Goal: Task Accomplishment & Management: Manage account settings

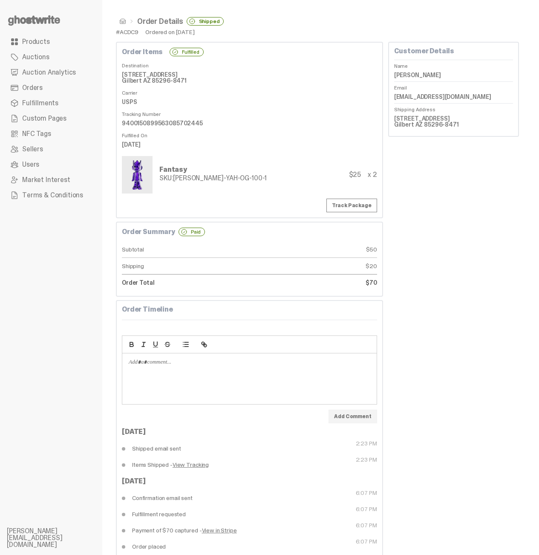
click at [69, 104] on link "Fulfillments" at bounding box center [51, 102] width 89 height 15
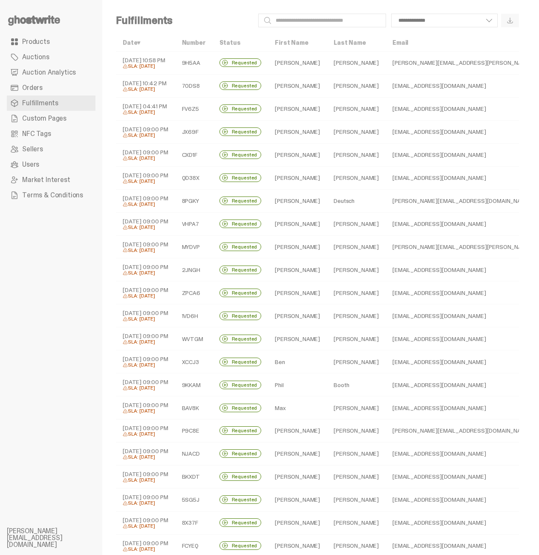
click at [63, 92] on link "Orders" at bounding box center [51, 87] width 89 height 15
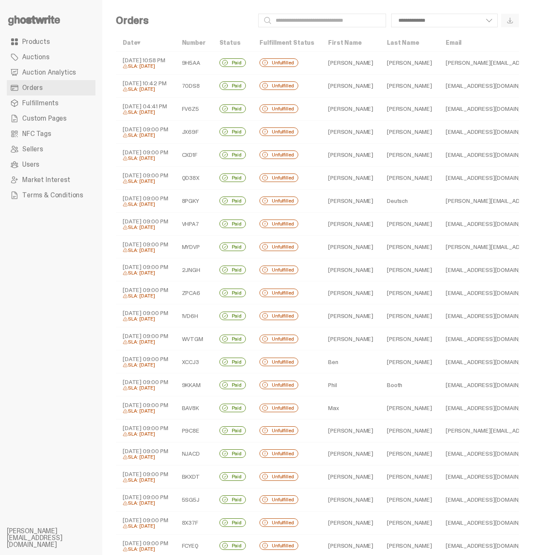
scroll to position [118, 0]
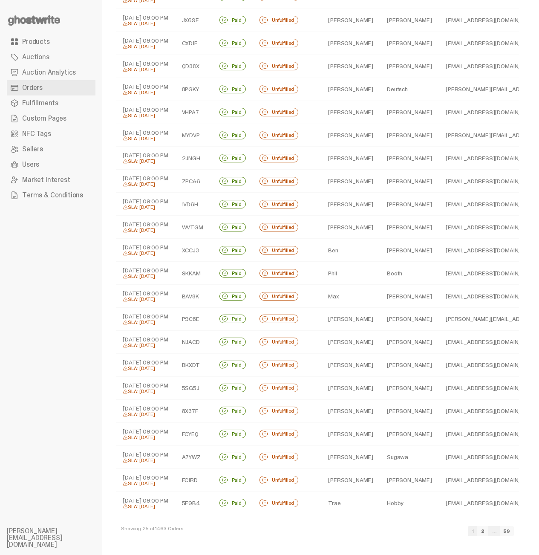
click at [488, 532] on link "2" at bounding box center [482, 531] width 11 height 10
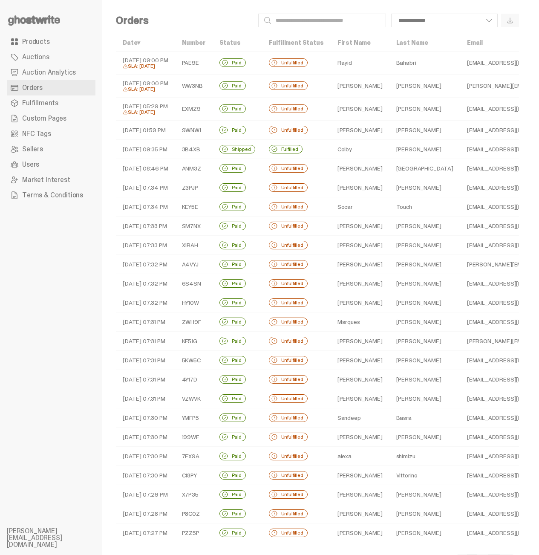
scroll to position [35, 0]
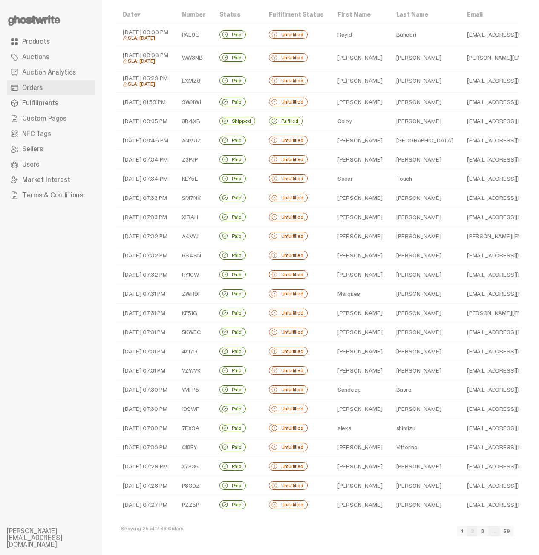
click at [467, 531] on link "1" at bounding box center [462, 531] width 10 height 10
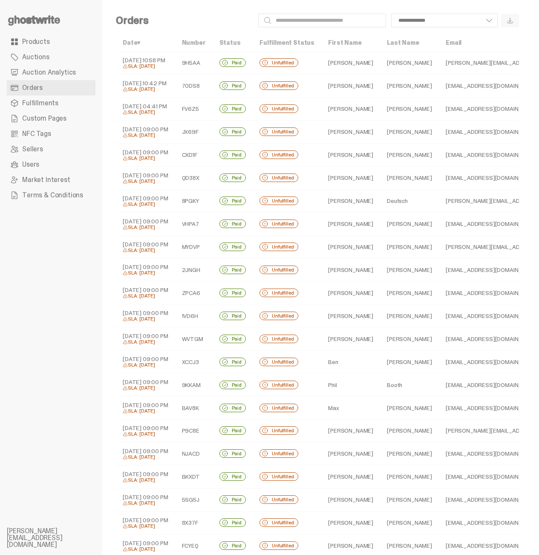
click at [340, 64] on td "[PERSON_NAME]" at bounding box center [350, 63] width 59 height 23
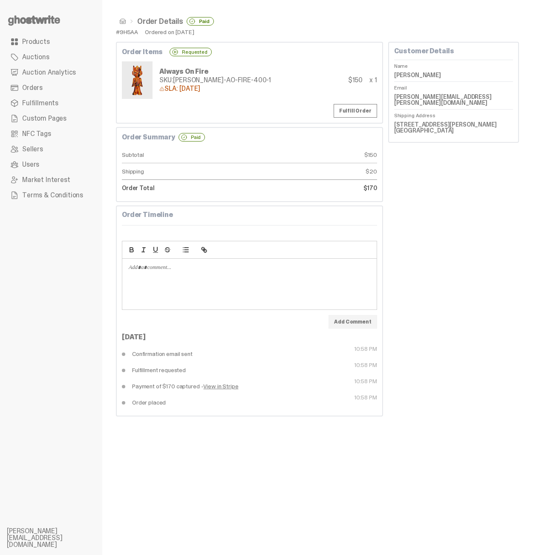
click at [216, 35] on div "#9H5AA Ordered on [DATE]" at bounding box center [317, 32] width 403 height 6
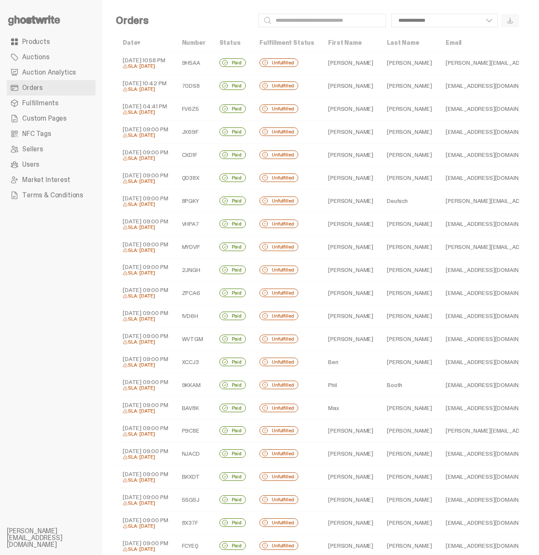
click at [147, 63] on div "SLA: [DATE]" at bounding box center [146, 66] width 46 height 6
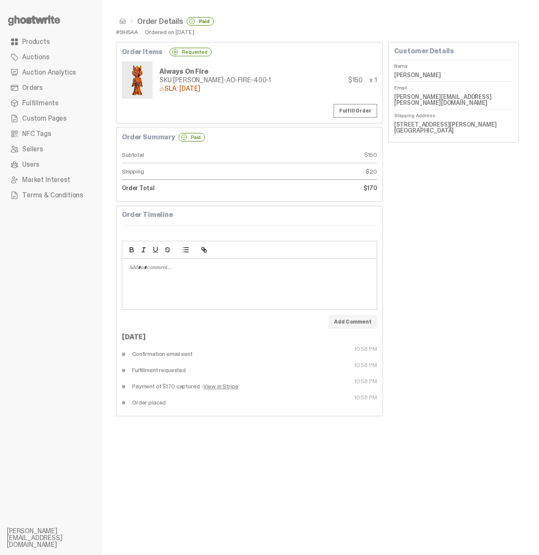
click at [131, 35] on div "#9H5AA" at bounding box center [127, 32] width 22 height 6
copy div "9H5AA"
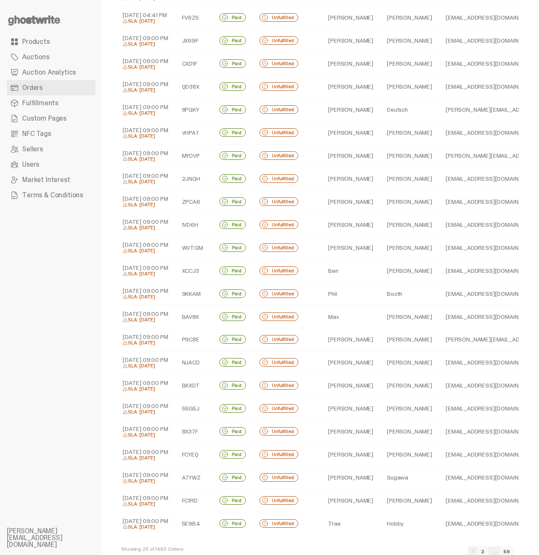
scroll to position [118, 0]
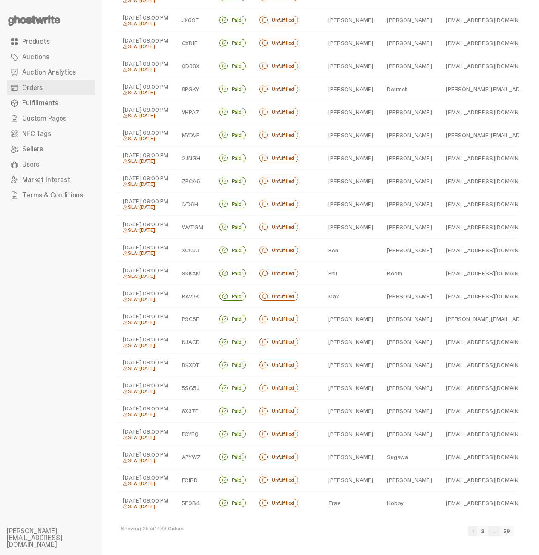
click at [141, 376] on td "[DATE] 09:00 PM SLA: [DATE]" at bounding box center [145, 387] width 59 height 23
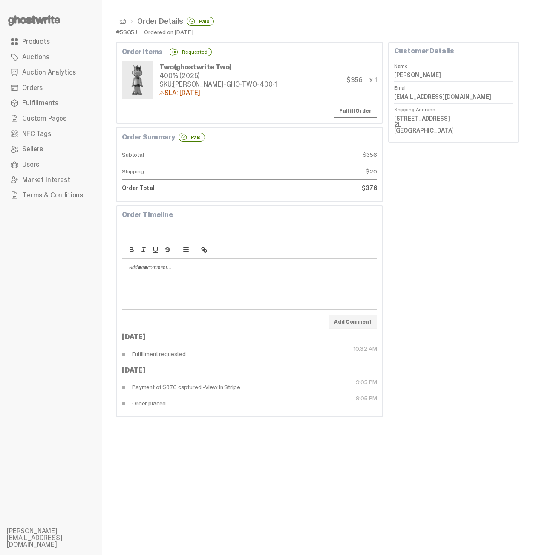
click at [127, 33] on div "#5SG5J" at bounding box center [126, 32] width 21 height 6
copy div "5SG5J"
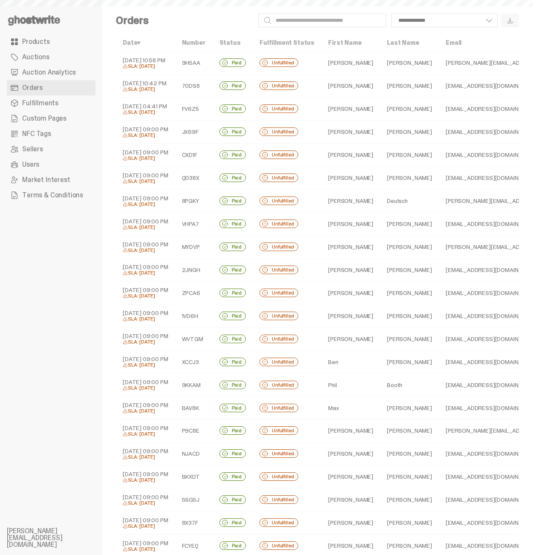
scroll to position [118, 0]
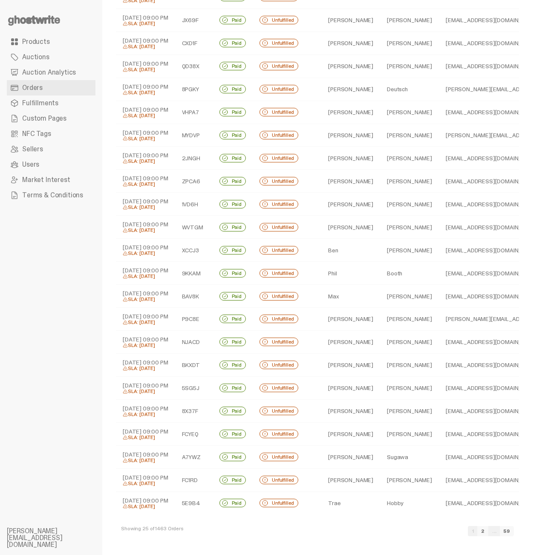
click at [488, 529] on link "2" at bounding box center [482, 531] width 11 height 10
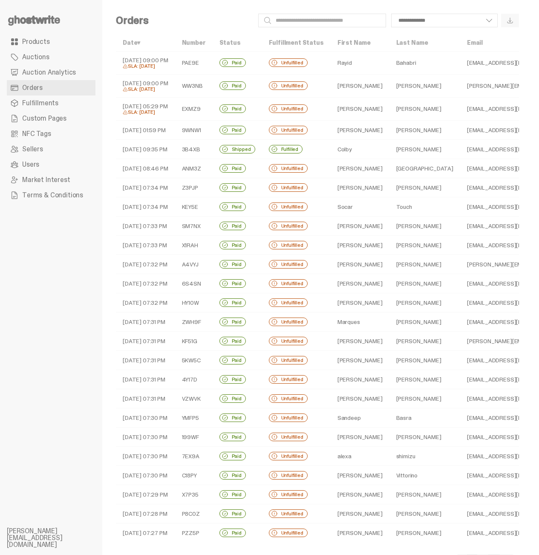
scroll to position [35, 0]
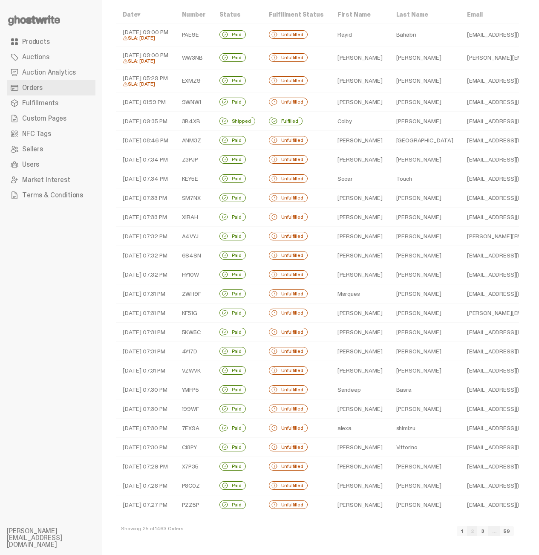
click at [153, 421] on td "[DATE] 07:30 PM" at bounding box center [145, 427] width 59 height 19
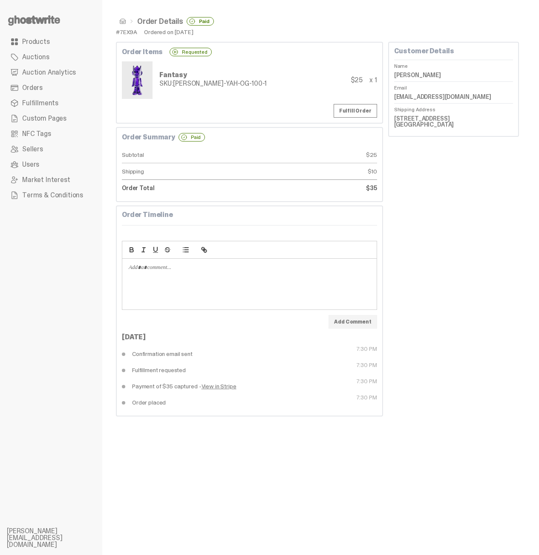
click at [130, 32] on div "#7EX9A" at bounding box center [126, 32] width 21 height 6
copy div "7EX9A"
click at [404, 216] on div "Customer Details Name [PERSON_NAME] Email [EMAIL_ADDRESS][DOMAIN_NAME] Shipping…" at bounding box center [453, 229] width 131 height 374
click at [130, 35] on div "#7EX9A" at bounding box center [126, 32] width 21 height 6
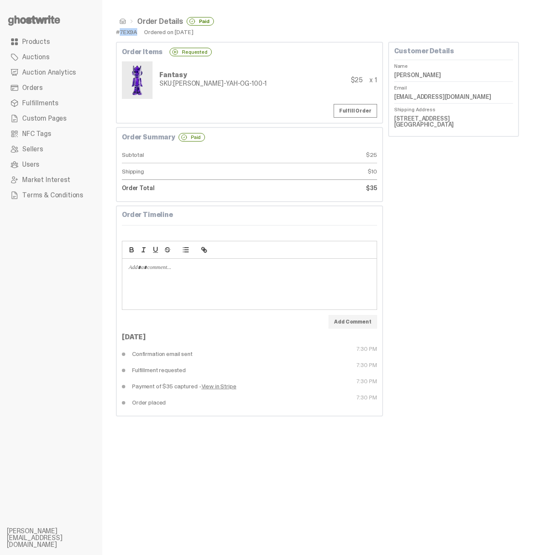
click at [130, 35] on div "#7EX9A" at bounding box center [126, 32] width 21 height 6
copy div "7EX9A"
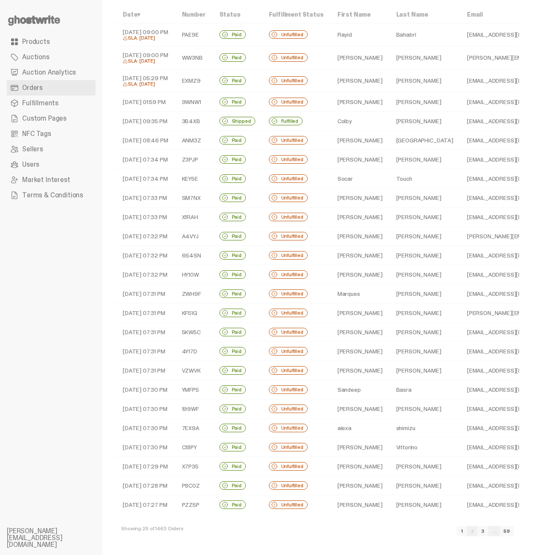
click at [488, 533] on link "3" at bounding box center [482, 531] width 11 height 10
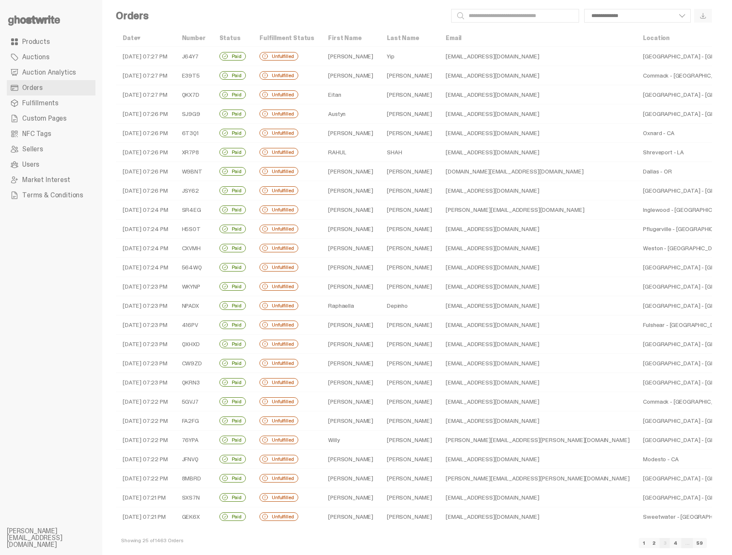
scroll to position [23, 0]
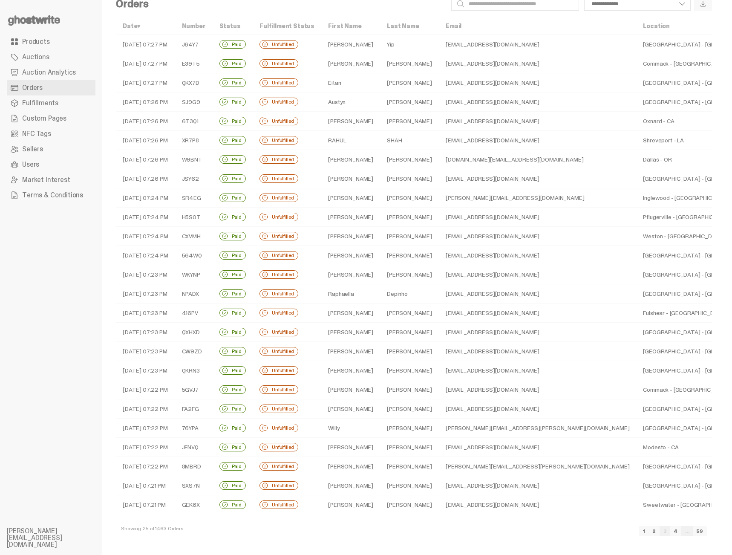
click at [538, 529] on link "4" at bounding box center [676, 531] width 12 height 10
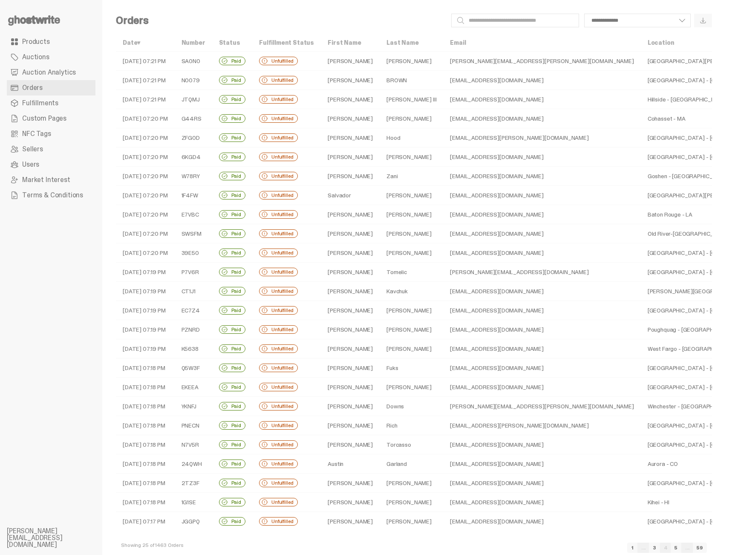
scroll to position [23, 0]
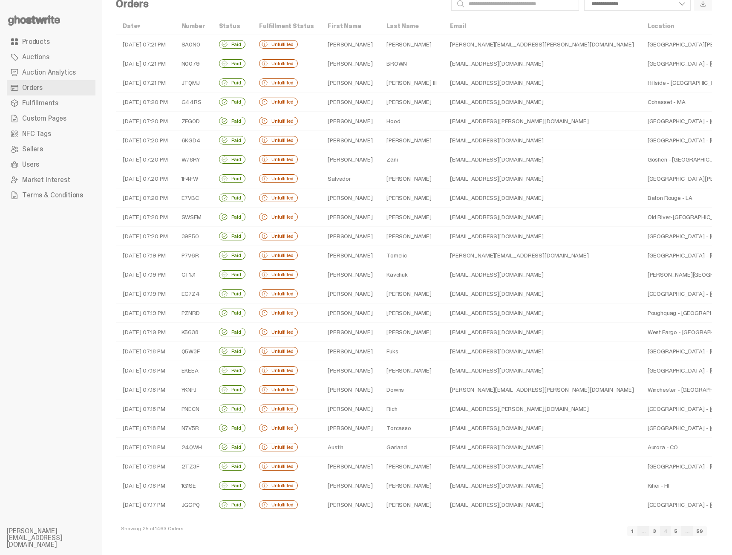
click at [538, 533] on link "5" at bounding box center [675, 531] width 11 height 10
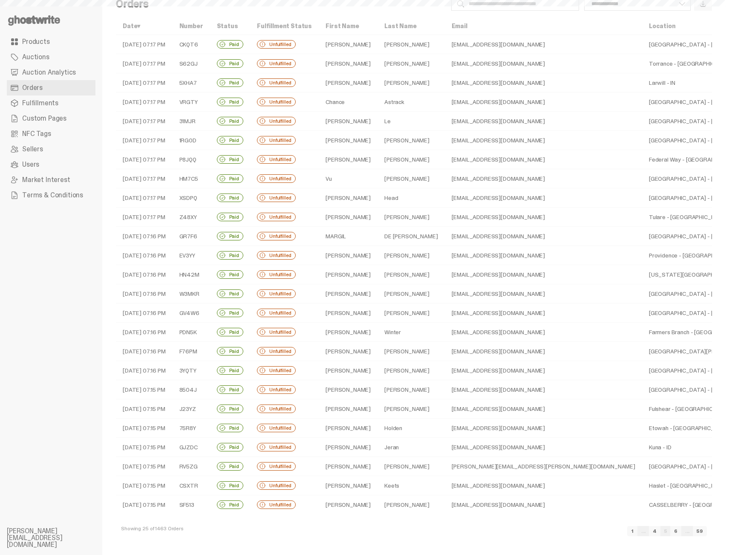
scroll to position [23, 0]
click at [538, 531] on link "6" at bounding box center [675, 531] width 11 height 10
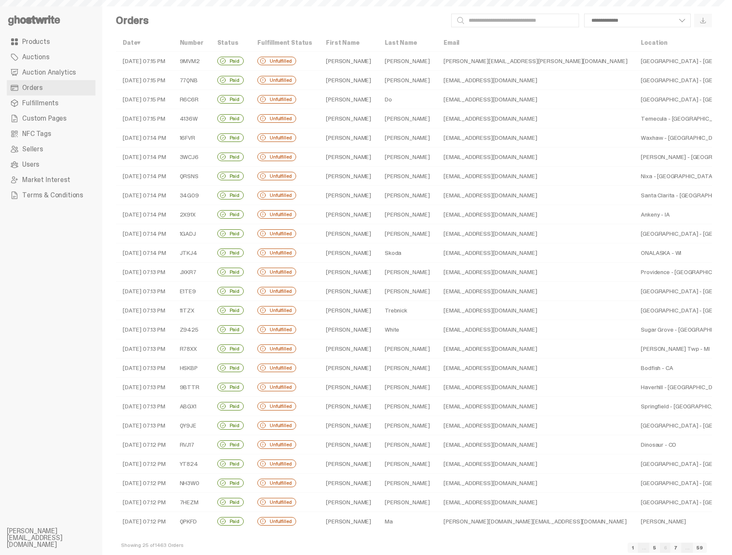
scroll to position [23, 0]
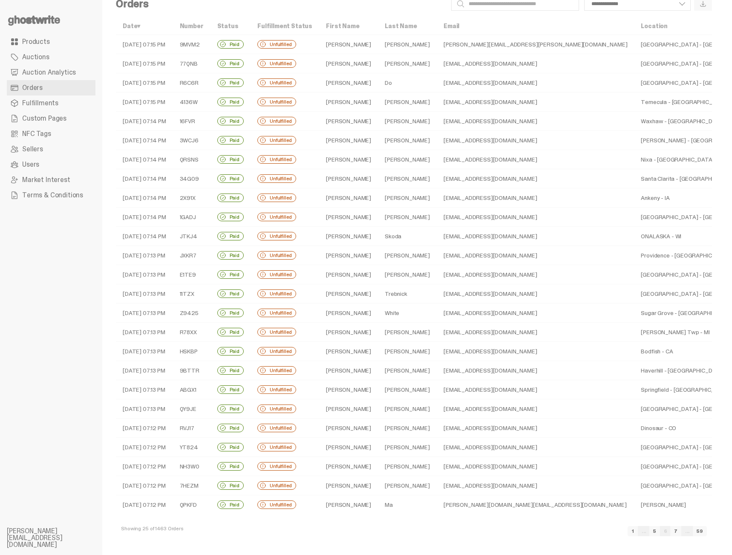
click at [538, 531] on link "7" at bounding box center [675, 531] width 11 height 10
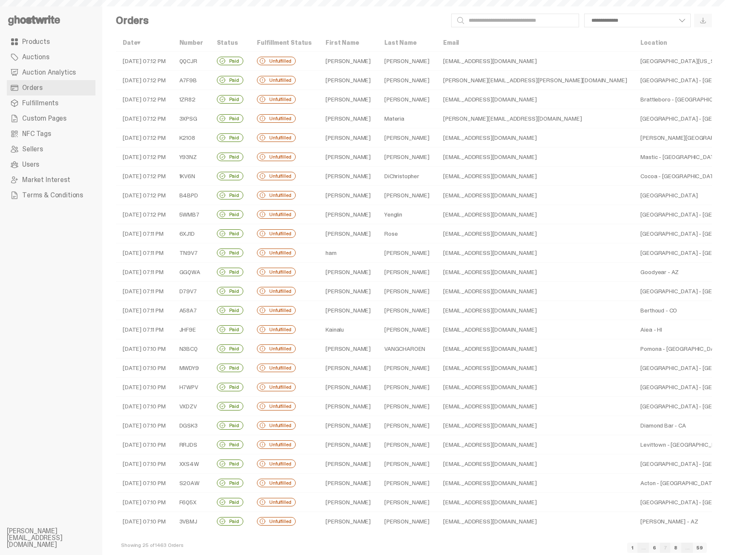
scroll to position [23, 0]
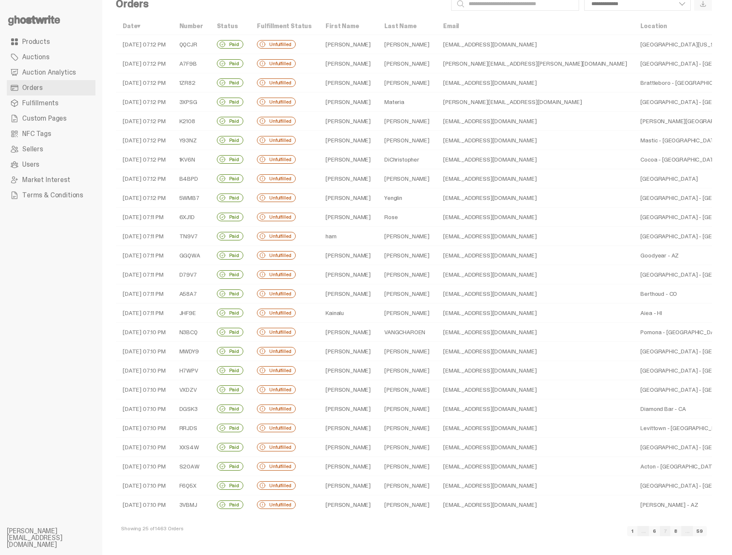
click at [538, 532] on link "8" at bounding box center [675, 531] width 11 height 10
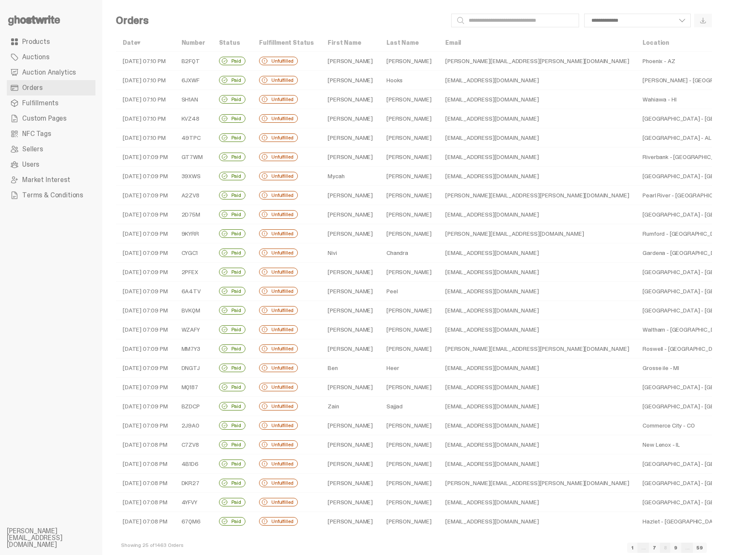
scroll to position [23, 0]
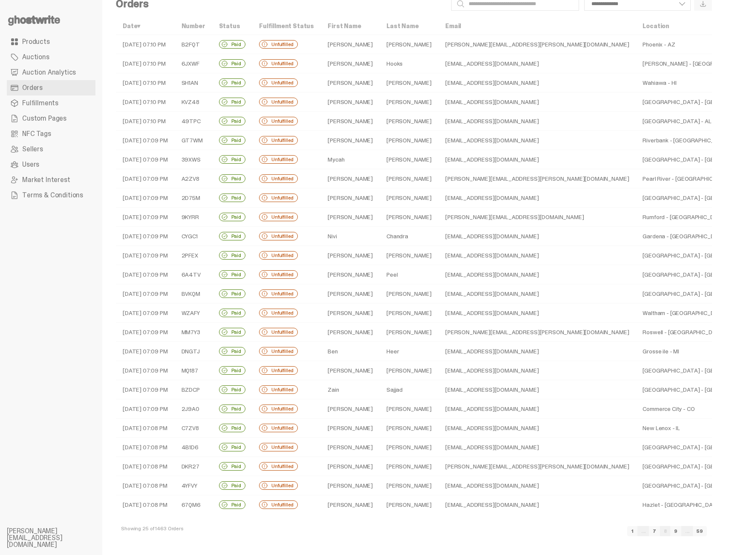
click at [538, 531] on link "9" at bounding box center [675, 531] width 11 height 10
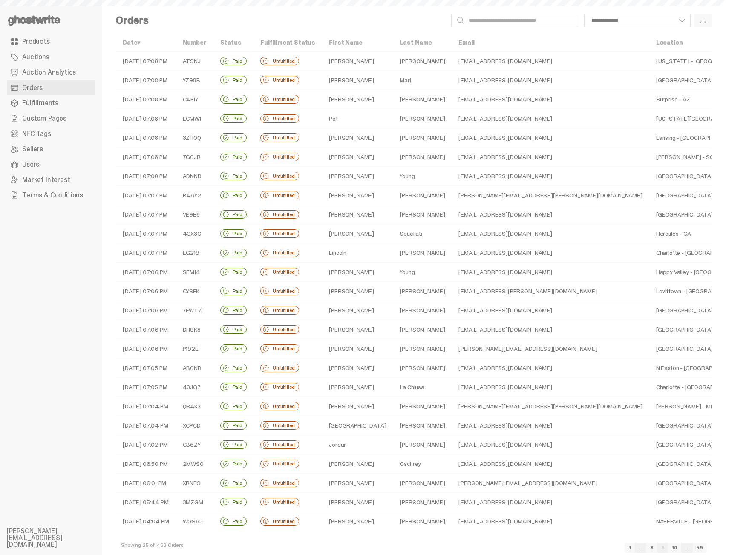
scroll to position [23, 0]
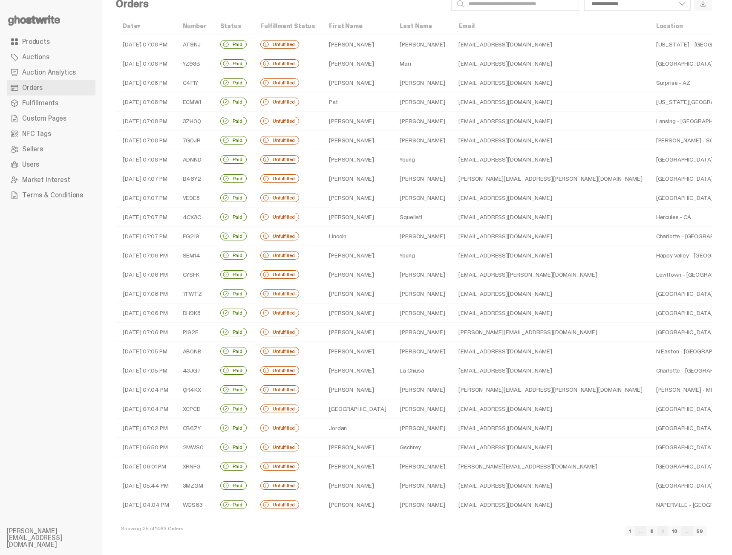
click at [204, 499] on td "WGS63" at bounding box center [194, 504] width 37 height 19
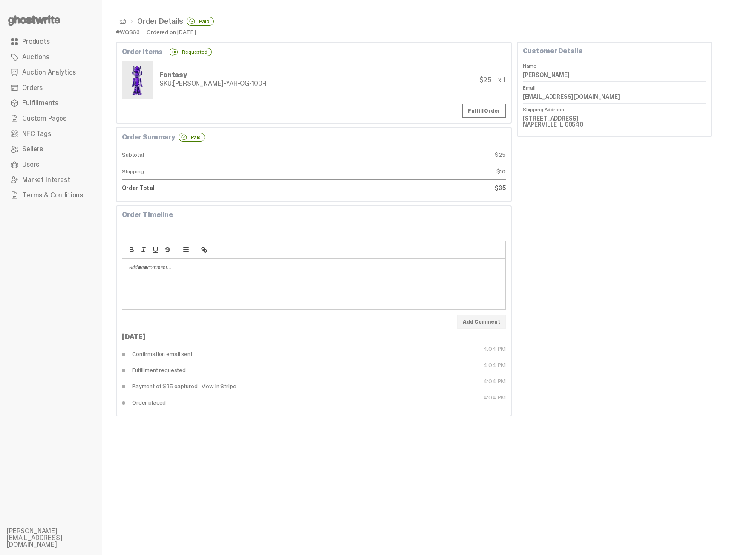
click at [132, 32] on div "#WGS63" at bounding box center [128, 32] width 24 height 6
copy div "WGS63"
click at [538, 238] on div "Customer Details Name [PERSON_NAME] Email [EMAIL_ADDRESS][DOMAIN_NAME] Shipping…" at bounding box center [614, 229] width 195 height 374
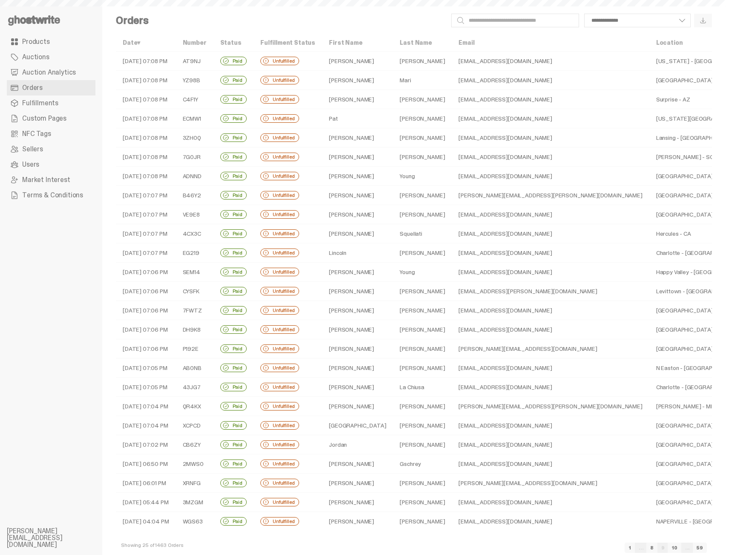
scroll to position [23, 0]
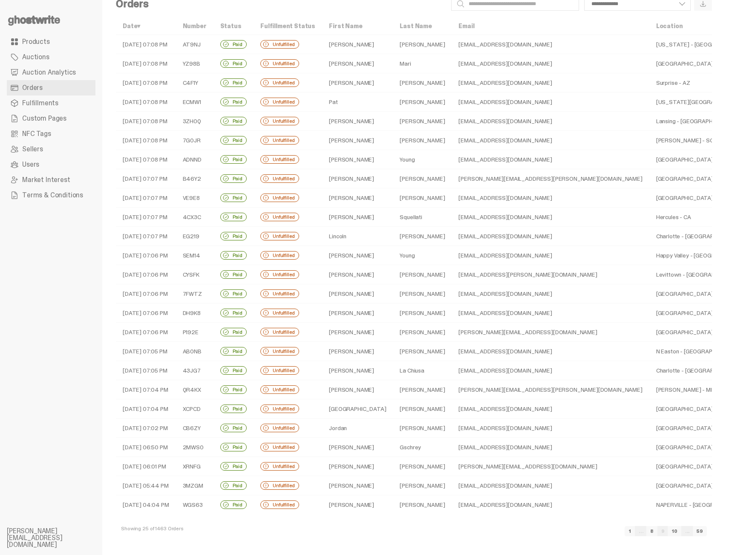
click at [538, 531] on link "10" at bounding box center [675, 531] width 14 height 10
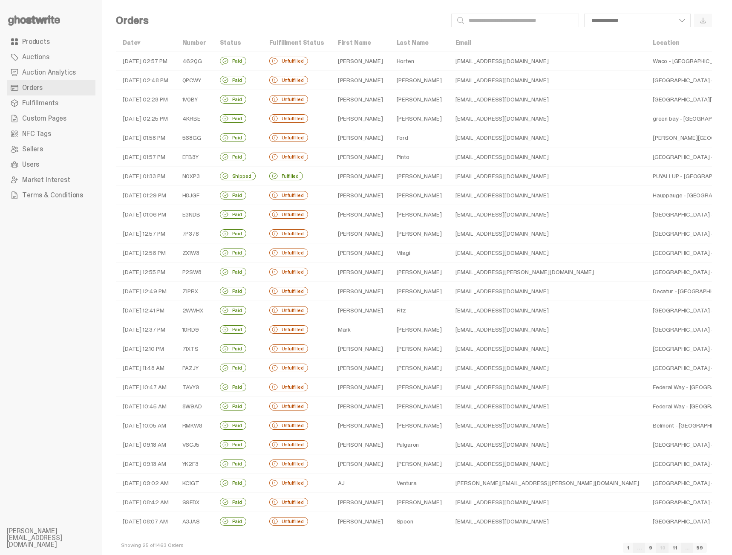
scroll to position [23, 0]
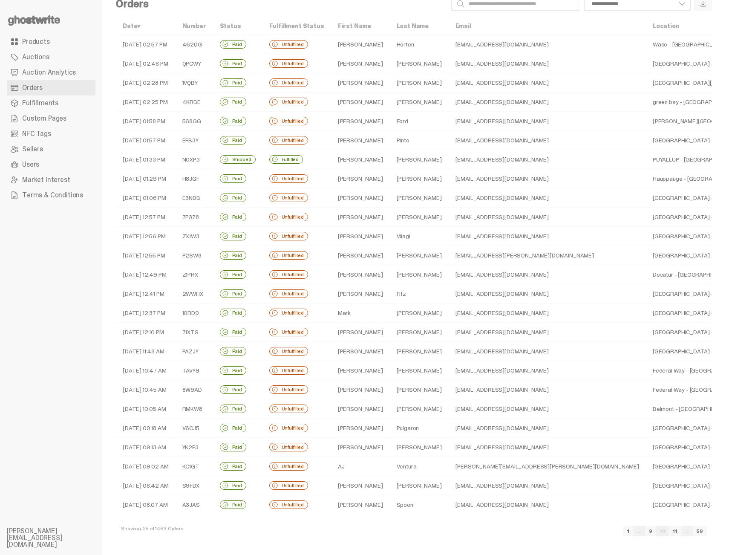
click at [538, 533] on link "11" at bounding box center [674, 531] width 13 height 10
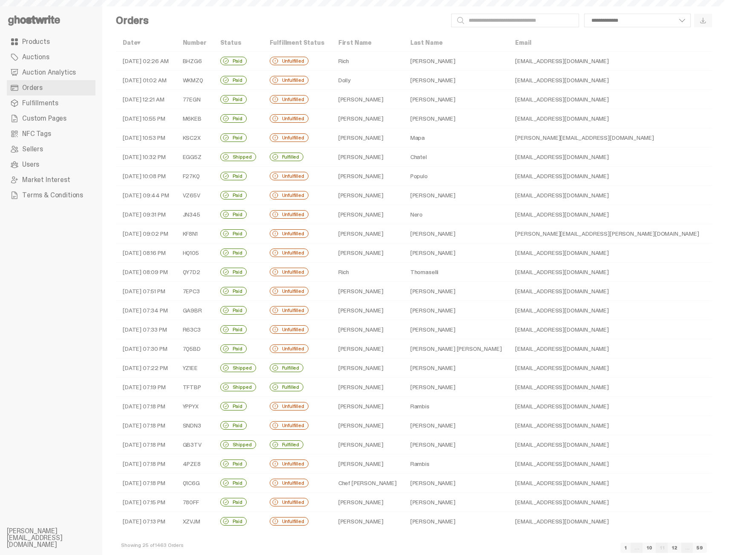
scroll to position [23, 0]
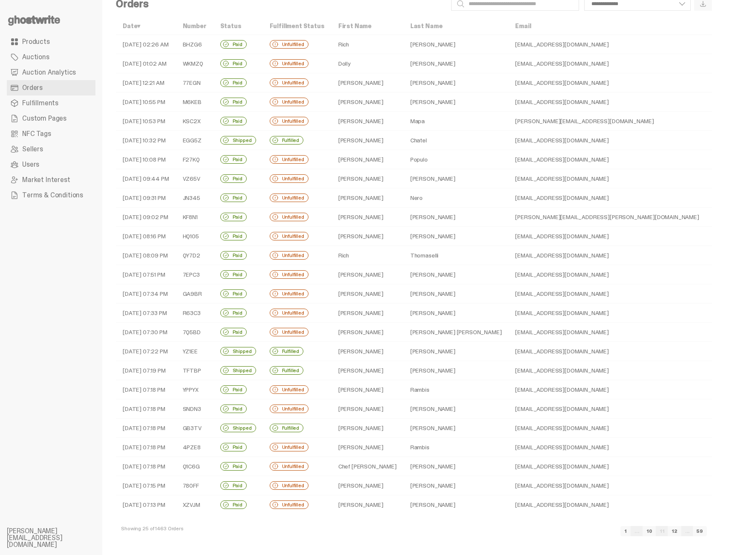
click at [538, 532] on link "12" at bounding box center [675, 531] width 14 height 10
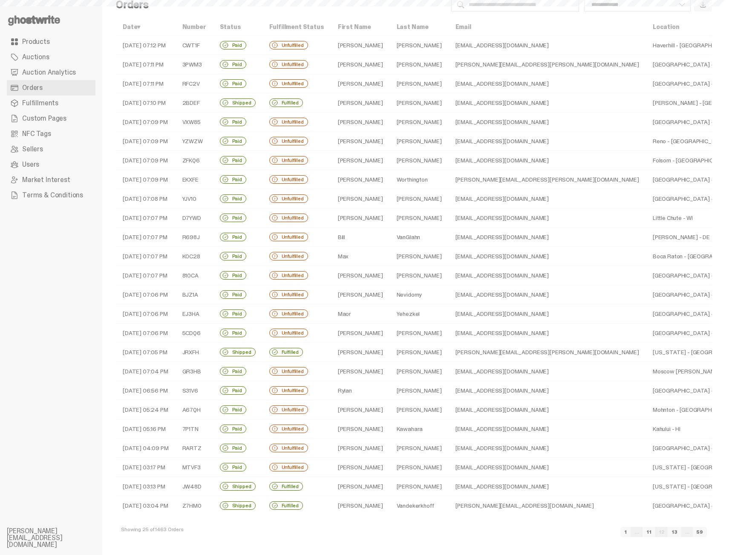
scroll to position [23, 0]
click at [538, 533] on link "13" at bounding box center [675, 531] width 14 height 10
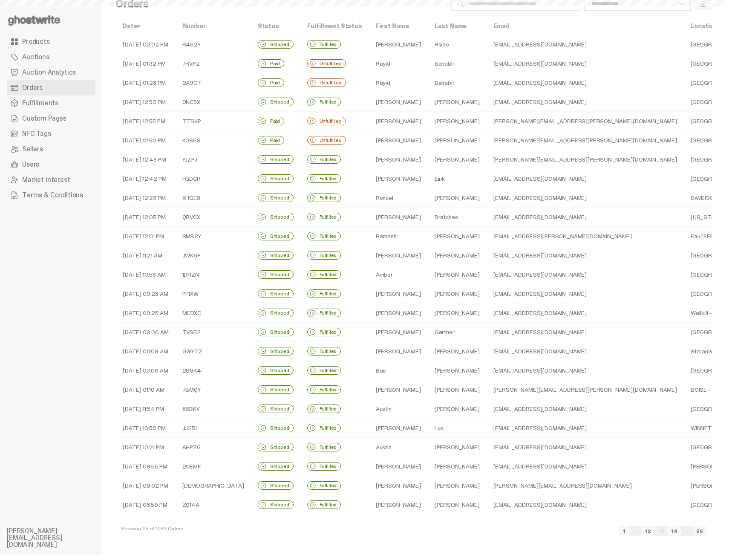
scroll to position [23, 0]
click at [202, 497] on td "ZQ14A" at bounding box center [213, 504] width 75 height 19
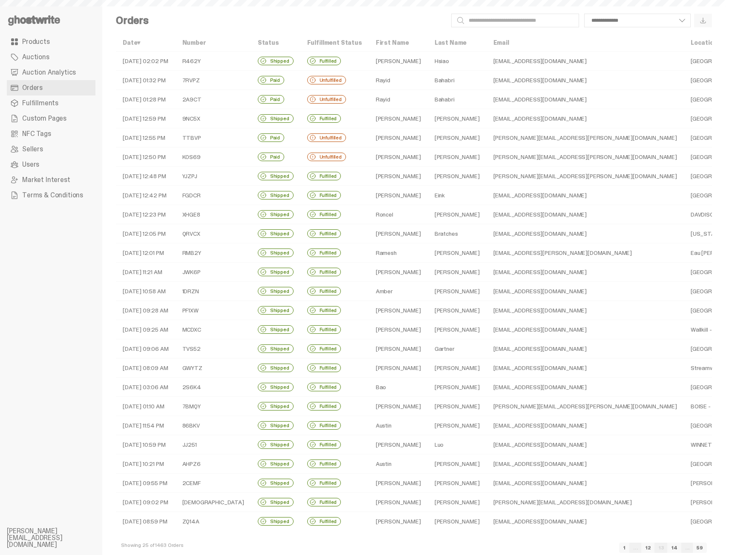
scroll to position [23, 0]
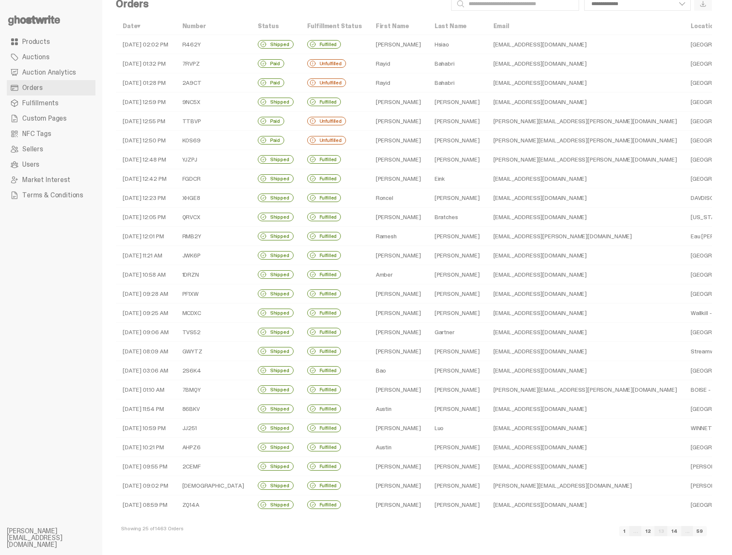
click at [176, 138] on td "[DATE] 12:50 PM" at bounding box center [146, 140] width 60 height 19
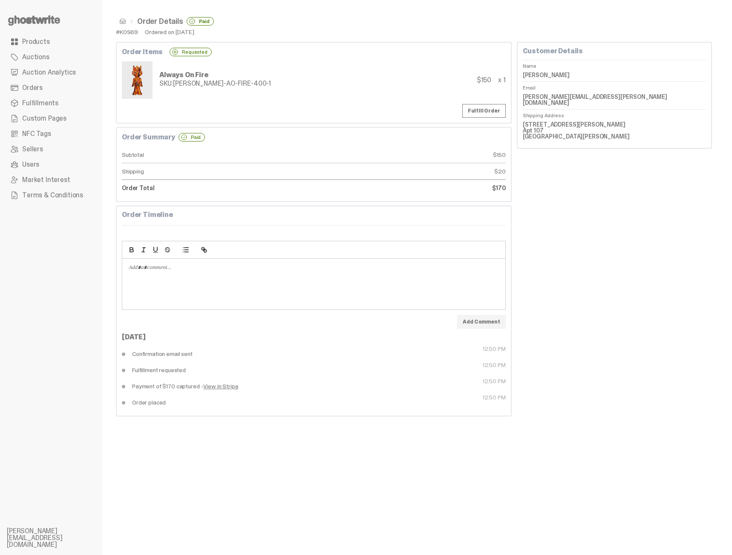
click at [125, 29] on div "#K0S69" at bounding box center [127, 32] width 22 height 6
copy div "K0S69"
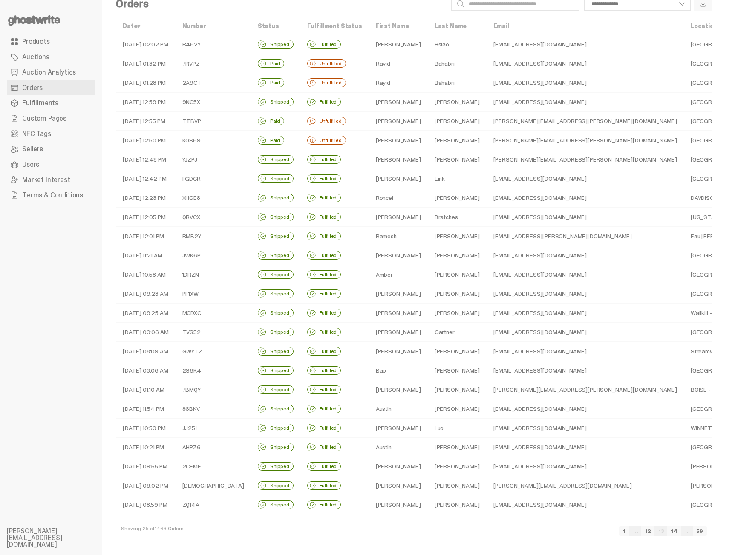
click at [538, 534] on link "14" at bounding box center [674, 531] width 14 height 10
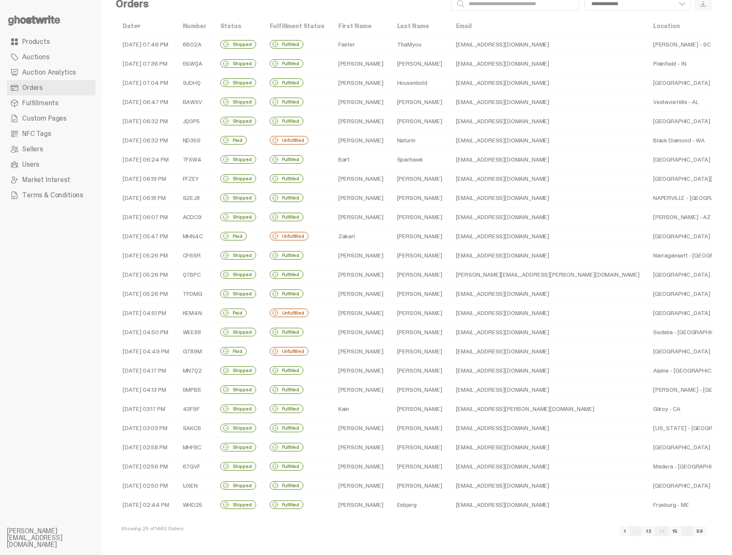
scroll to position [23, 0]
click at [538, 533] on link "15" at bounding box center [674, 531] width 13 height 10
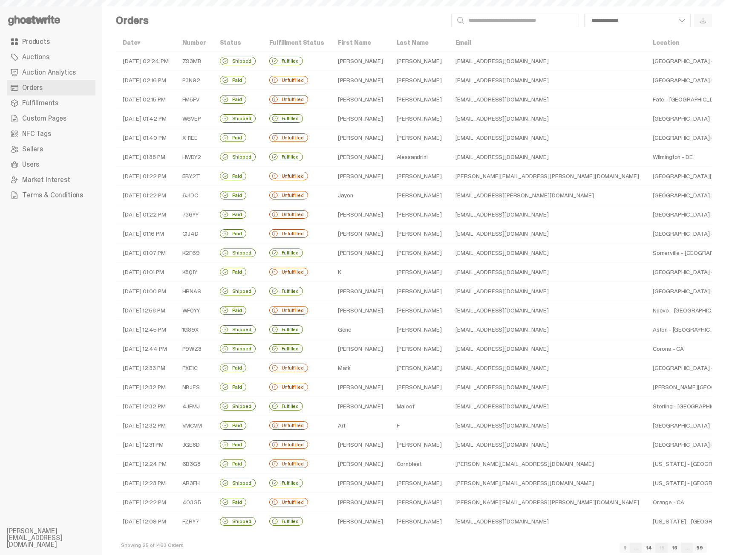
scroll to position [23, 0]
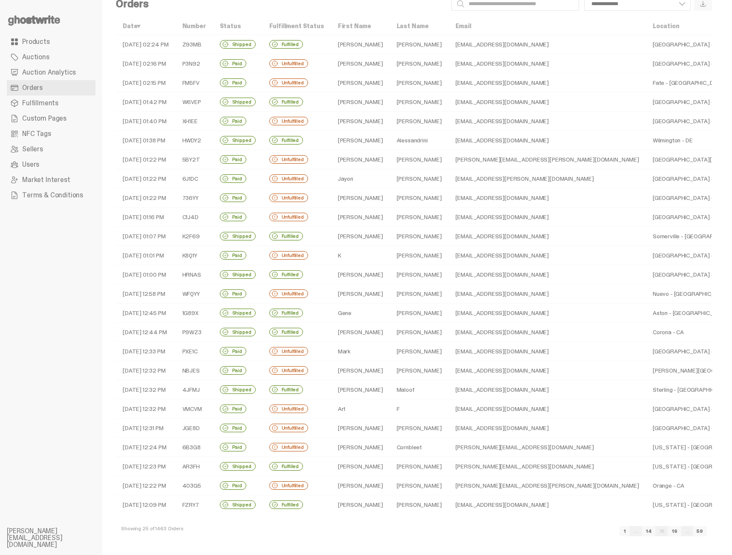
click at [409, 346] on td "[PERSON_NAME]" at bounding box center [419, 351] width 59 height 19
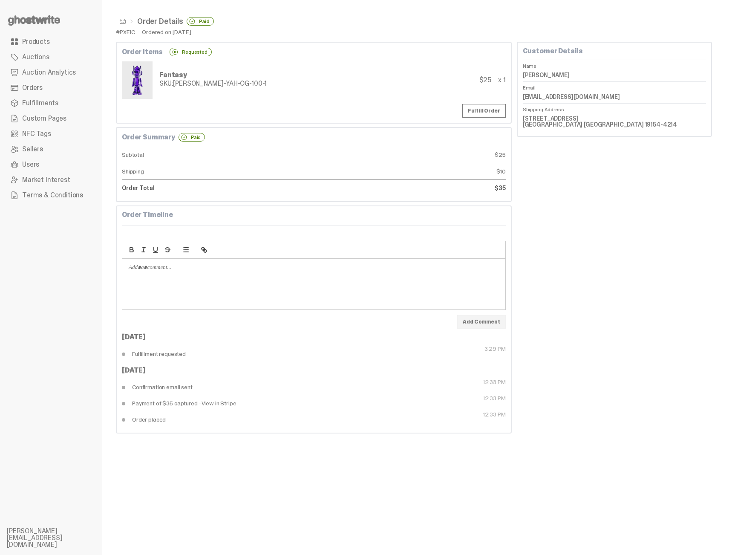
click at [130, 32] on div "#PXE1C" at bounding box center [125, 32] width 19 height 6
copy div "PXE1C"
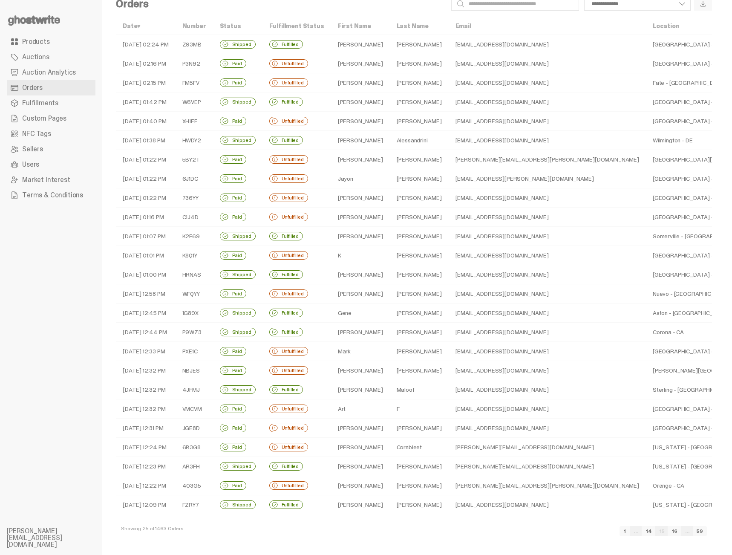
click at [538, 530] on link "16" at bounding box center [675, 531] width 14 height 10
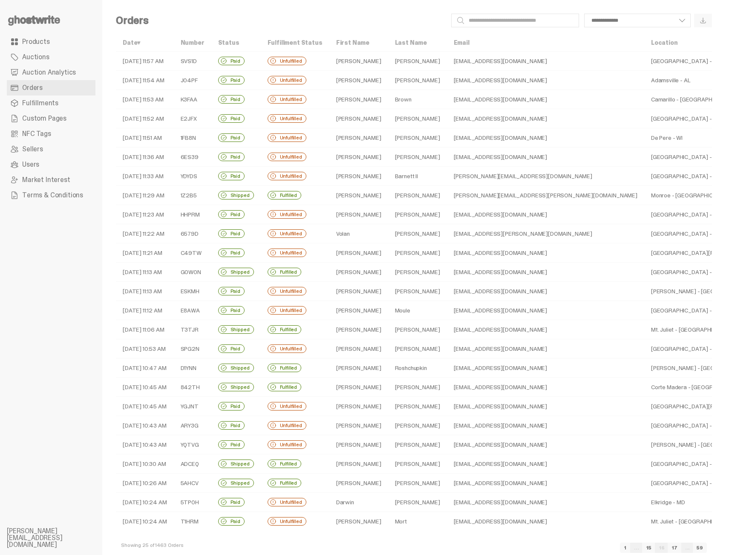
scroll to position [23, 0]
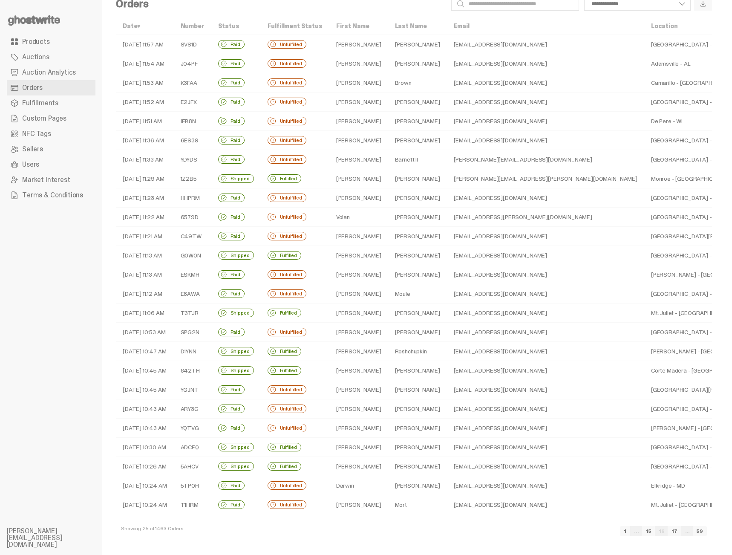
click at [538, 532] on link "17" at bounding box center [675, 531] width 14 height 10
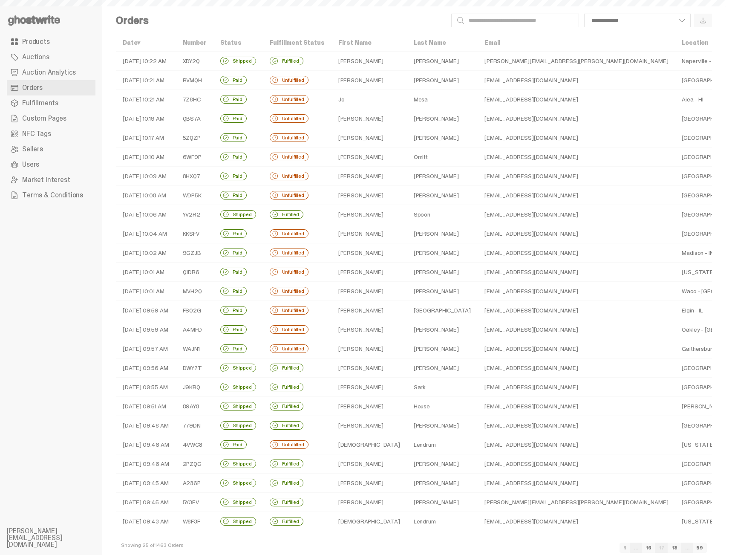
scroll to position [23, 0]
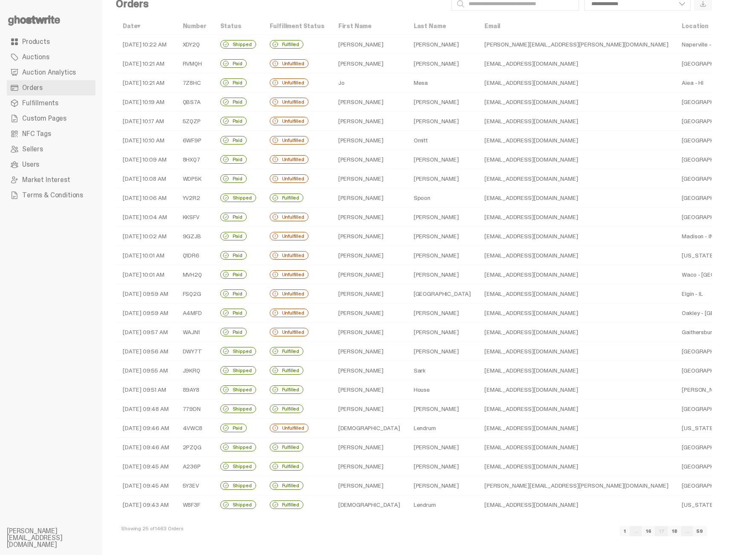
click at [331, 328] on td "Unfulfilled" at bounding box center [297, 331] width 69 height 19
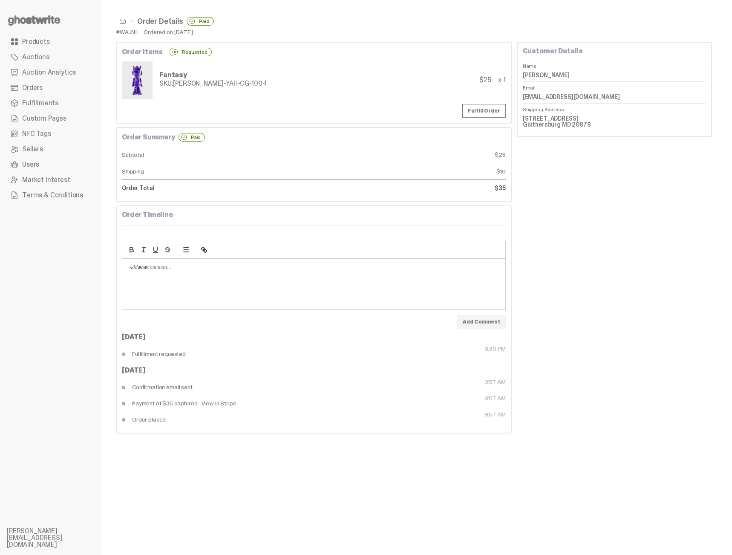
click at [130, 34] on div "#WAJN1" at bounding box center [126, 32] width 21 height 6
copy div "WAJN1"
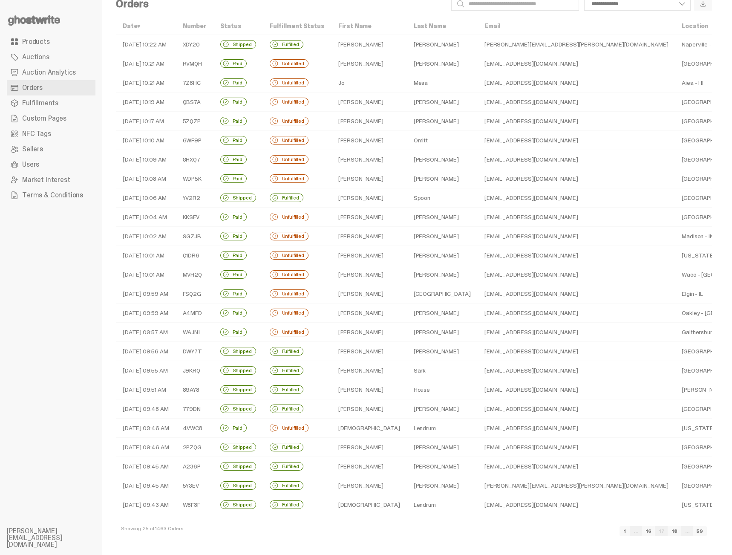
click at [538, 530] on link "18" at bounding box center [675, 531] width 14 height 10
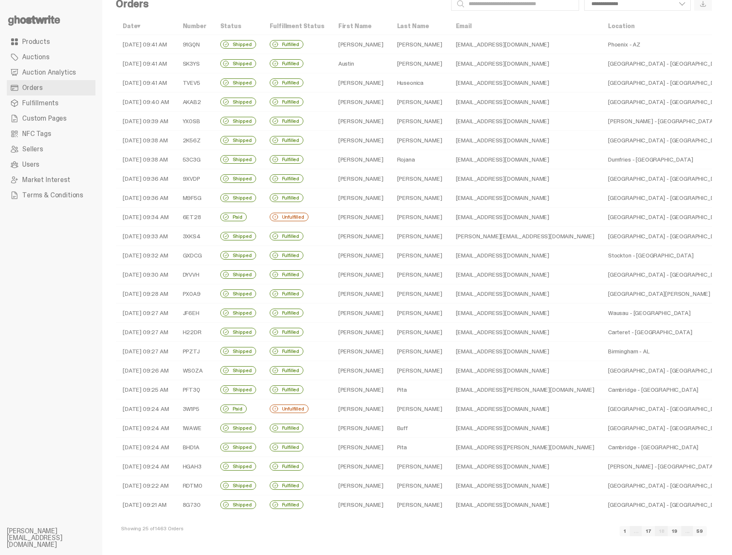
scroll to position [19, 0]
click at [538, 534] on link "19" at bounding box center [675, 531] width 14 height 10
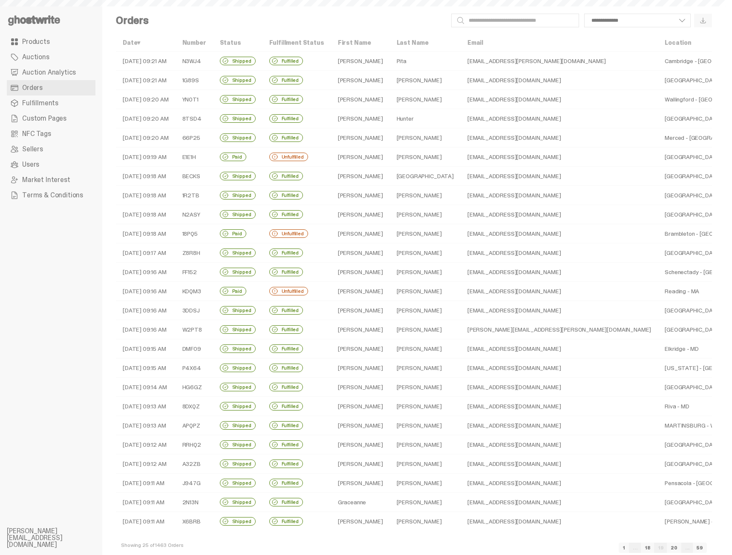
scroll to position [23, 0]
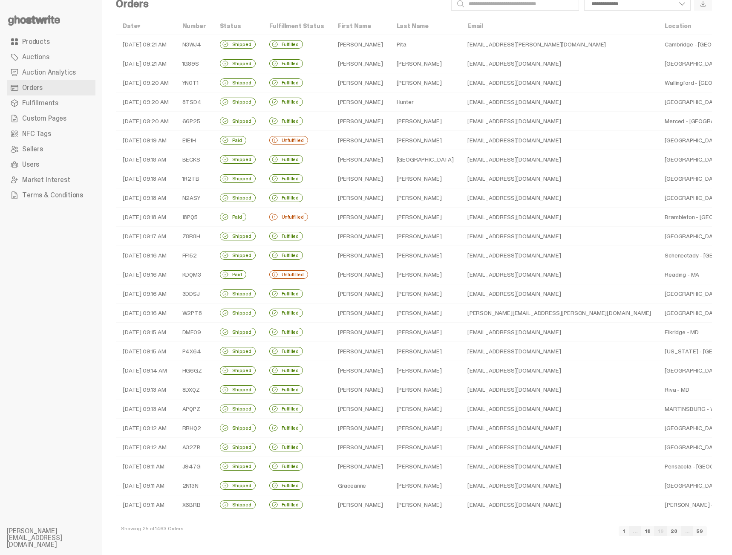
click at [538, 532] on link "20" at bounding box center [674, 531] width 14 height 10
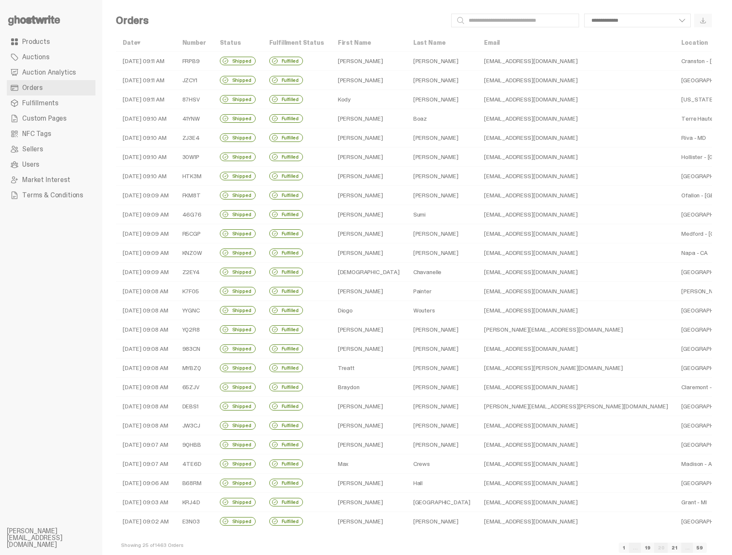
scroll to position [23, 0]
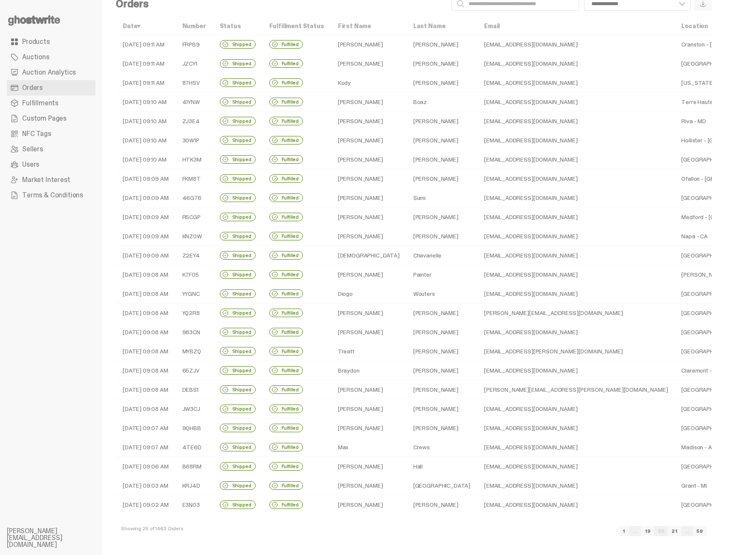
click at [538, 531] on link "21" at bounding box center [675, 531] width 14 height 10
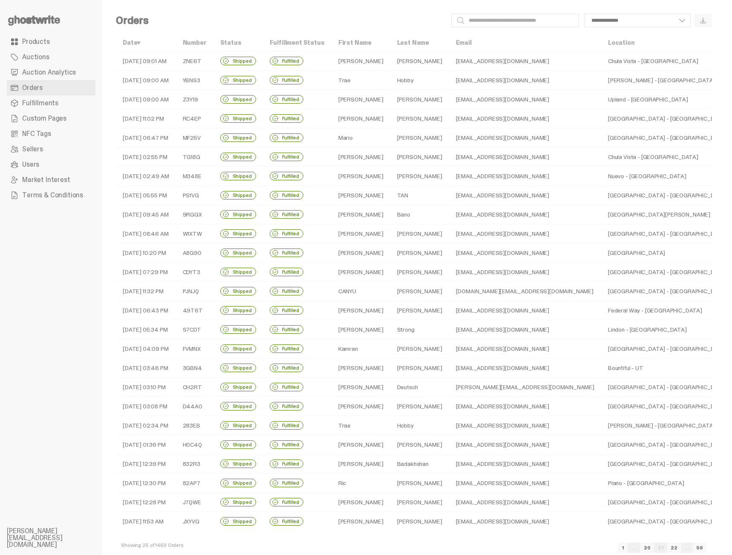
scroll to position [23, 0]
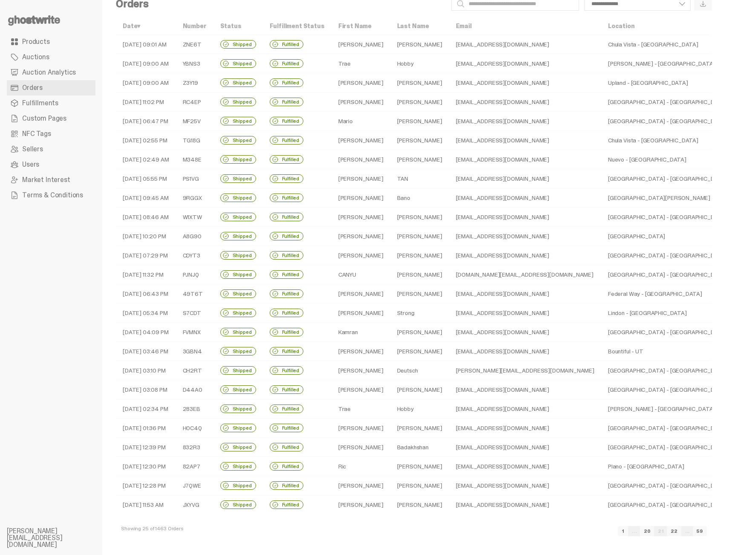
click at [538, 531] on link "20" at bounding box center [647, 531] width 14 height 10
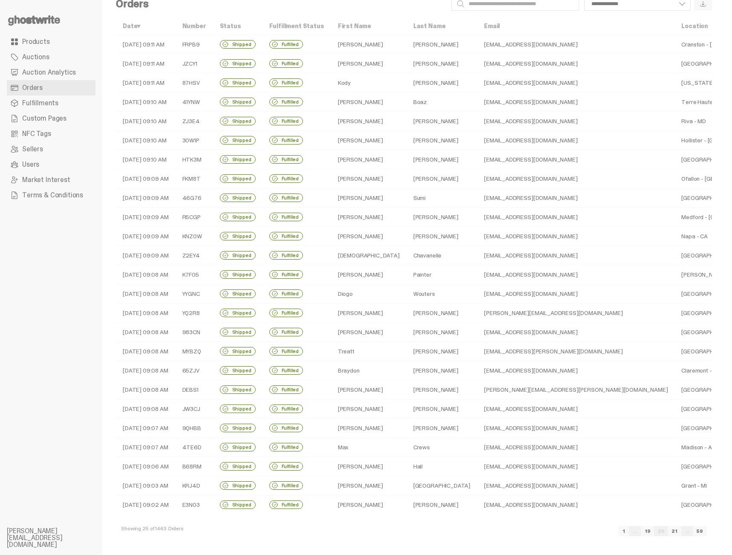
scroll to position [23, 0]
click at [538, 532] on link "19" at bounding box center [648, 531] width 14 height 10
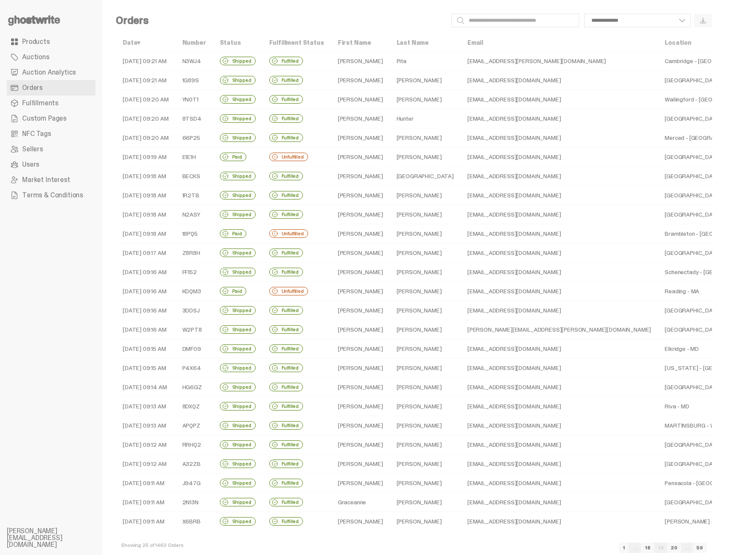
click at [361, 291] on td "[PERSON_NAME]" at bounding box center [360, 291] width 59 height 19
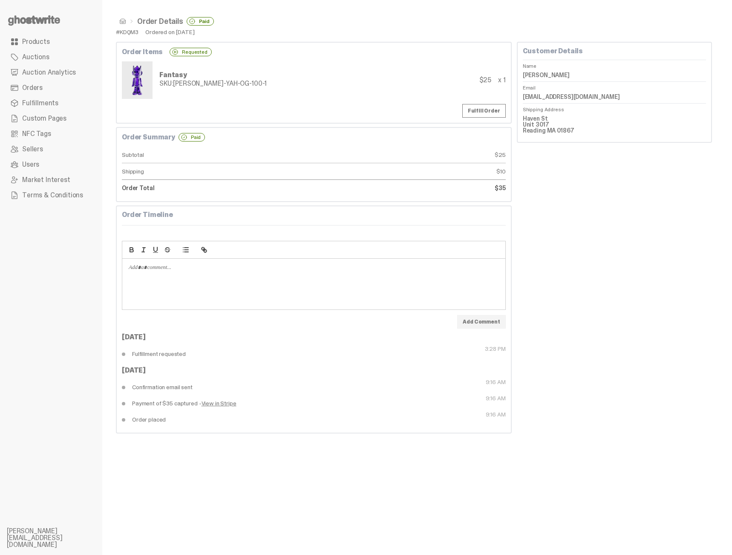
click at [135, 33] on div "#KDQM3" at bounding box center [127, 32] width 23 height 6
copy div "KDQM3"
